Goal: Task Accomplishment & Management: Manage account settings

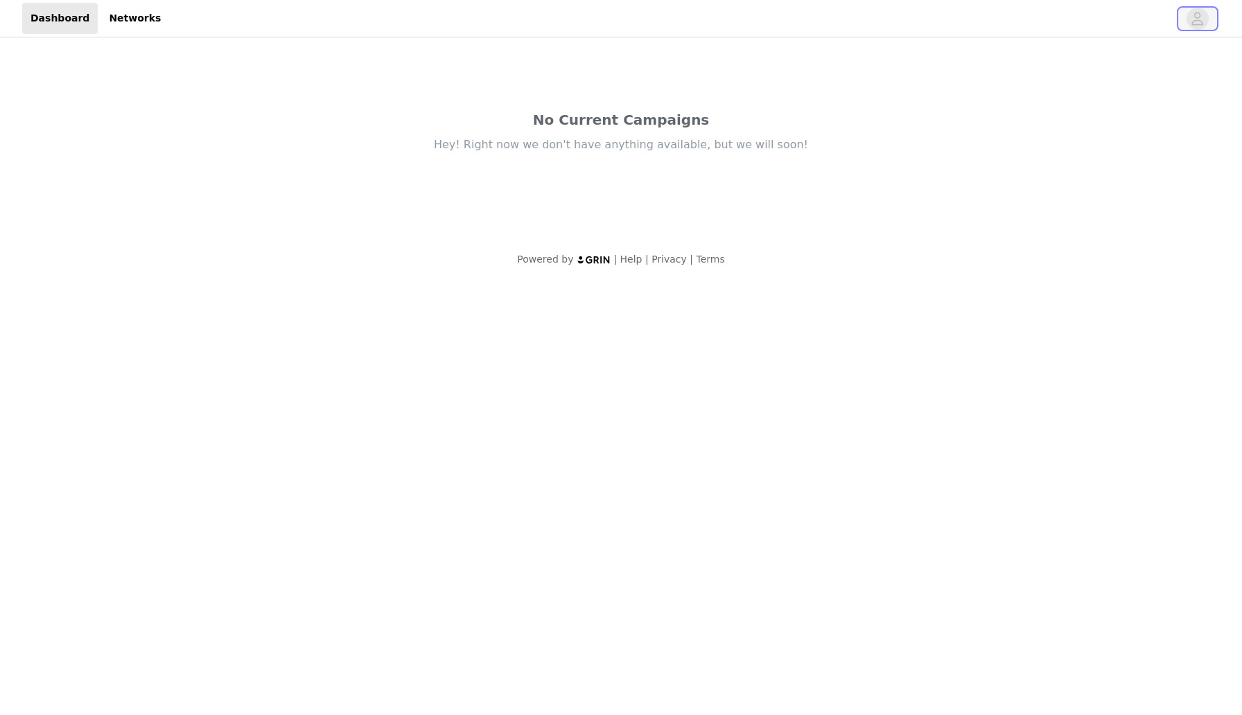
click at [1194, 20] on icon "avatar" at bounding box center [1198, 18] width 12 height 13
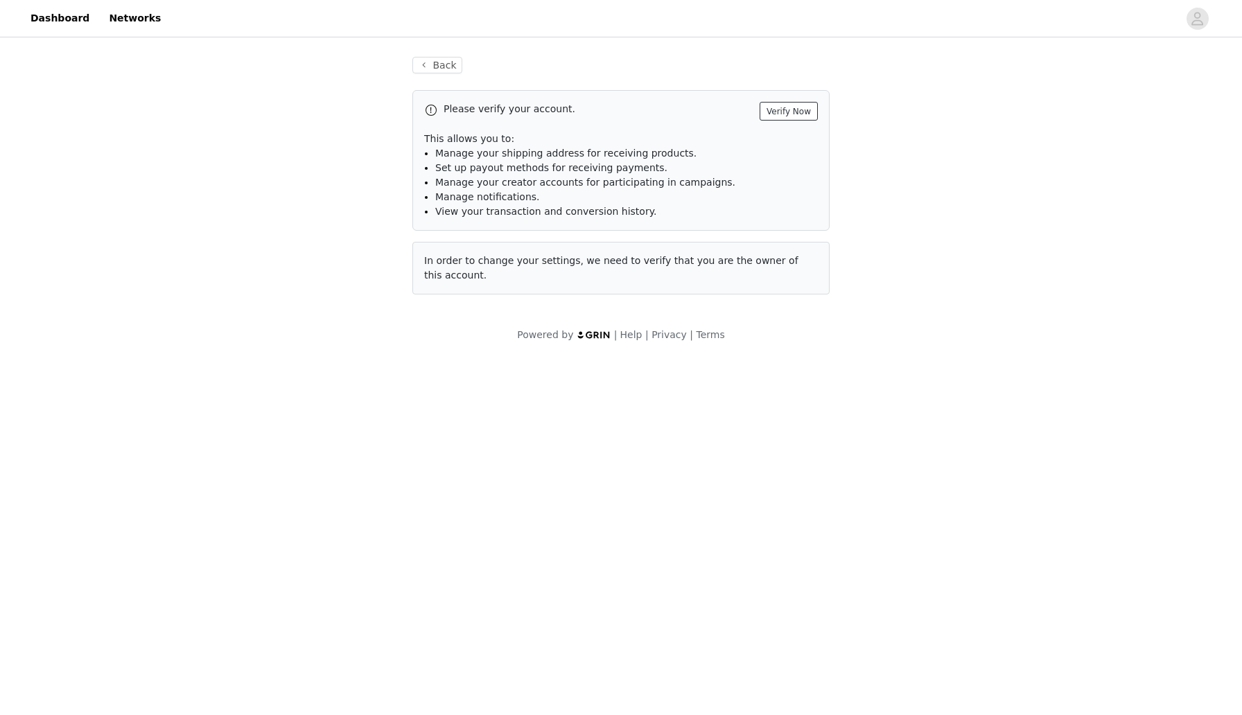
click at [789, 116] on button "Verify Now" at bounding box center [789, 111] width 58 height 19
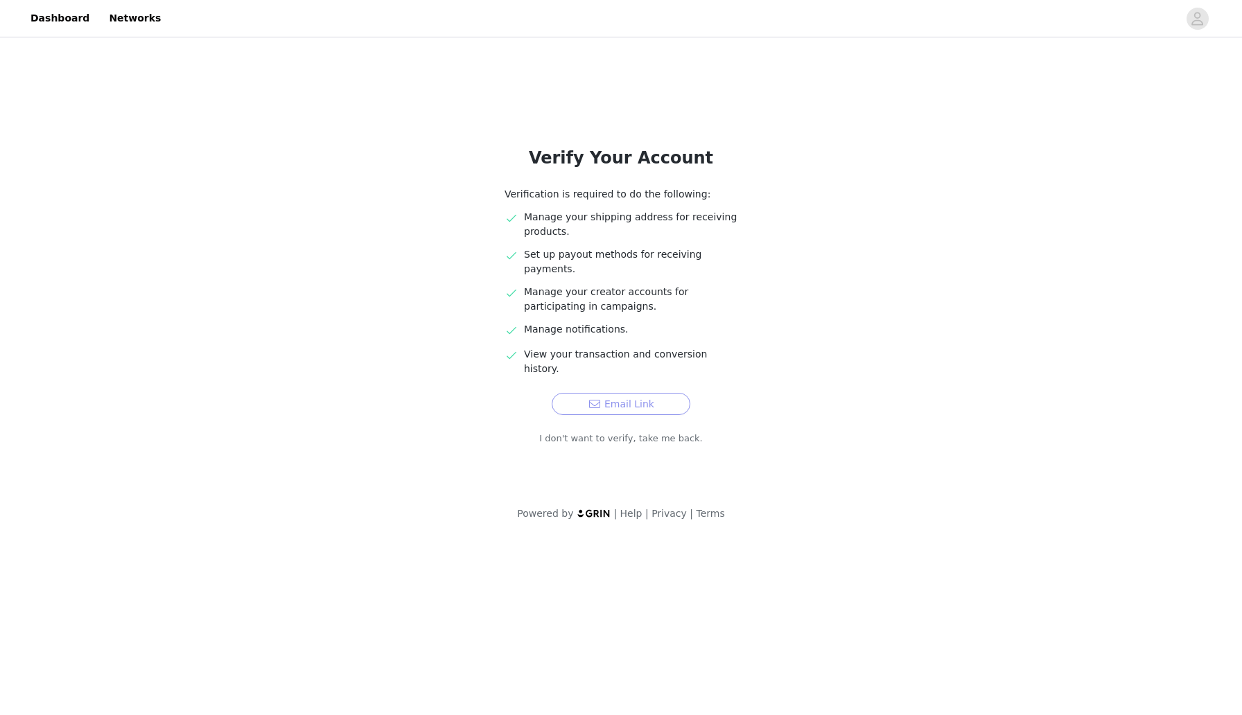
click at [634, 393] on button "Email Link" at bounding box center [621, 404] width 139 height 22
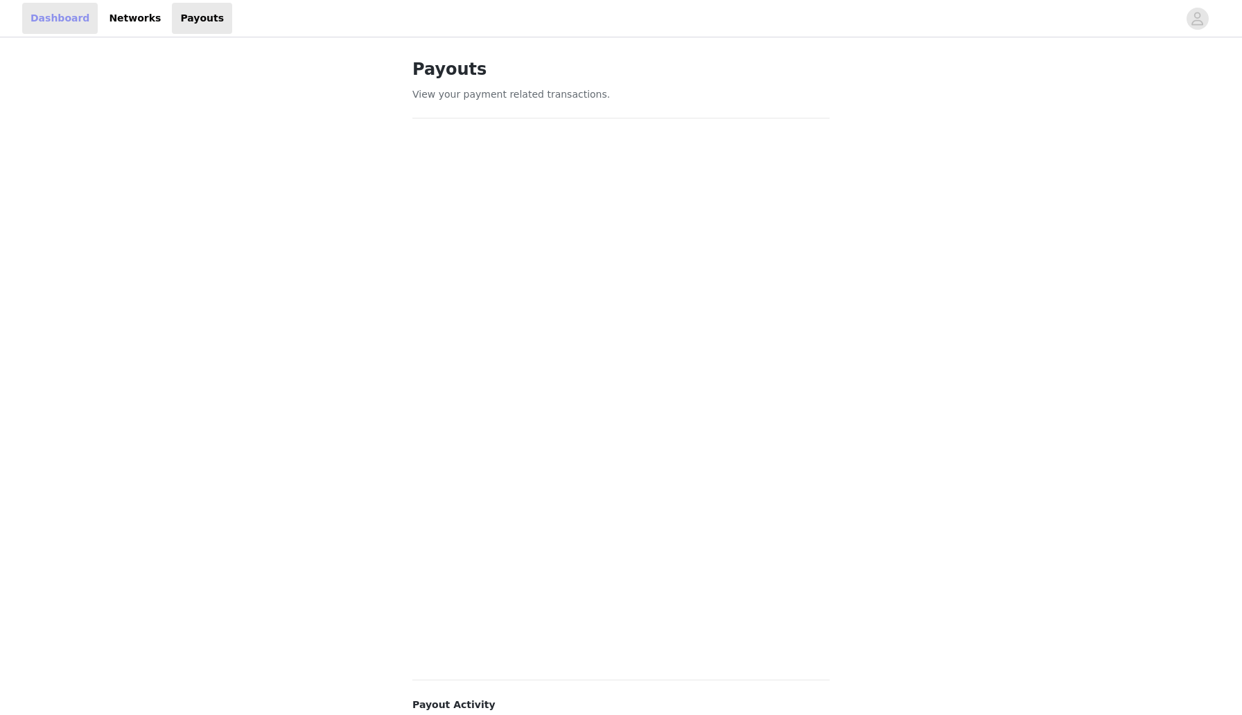
click at [61, 21] on link "Dashboard" at bounding box center [60, 18] width 76 height 31
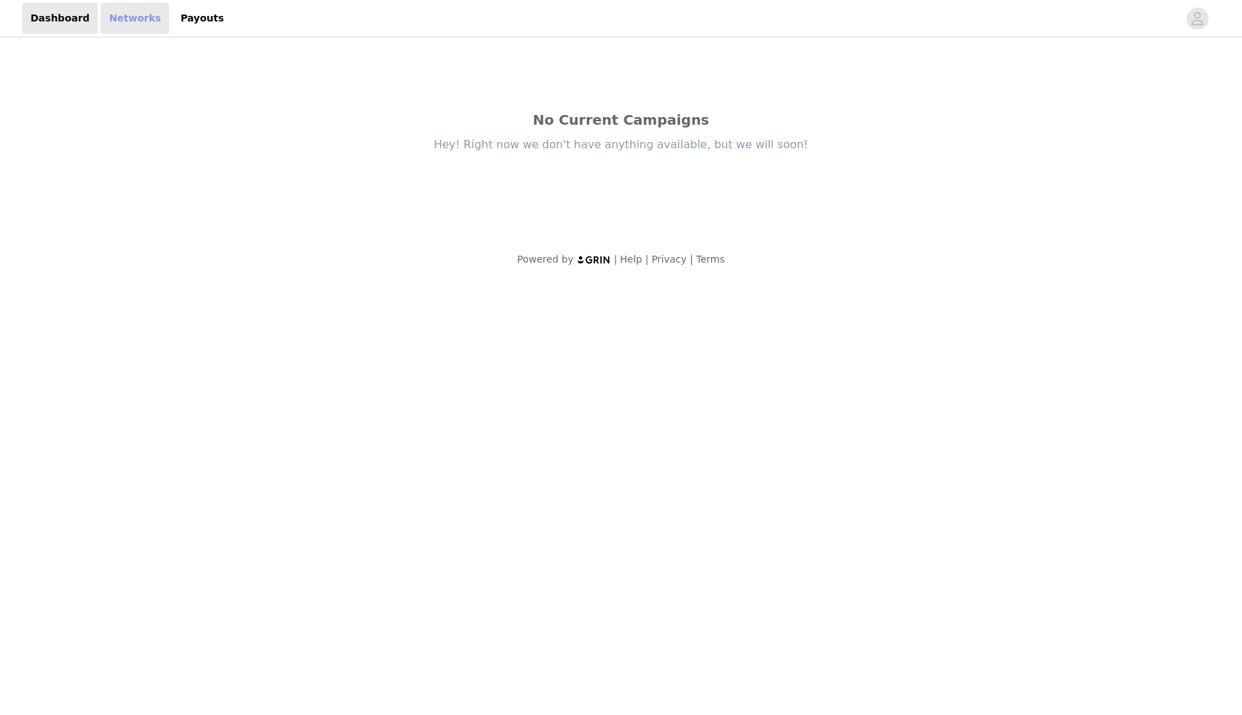
click at [117, 23] on link "Networks" at bounding box center [134, 18] width 69 height 31
